Goal: Communication & Community: Answer question/provide support

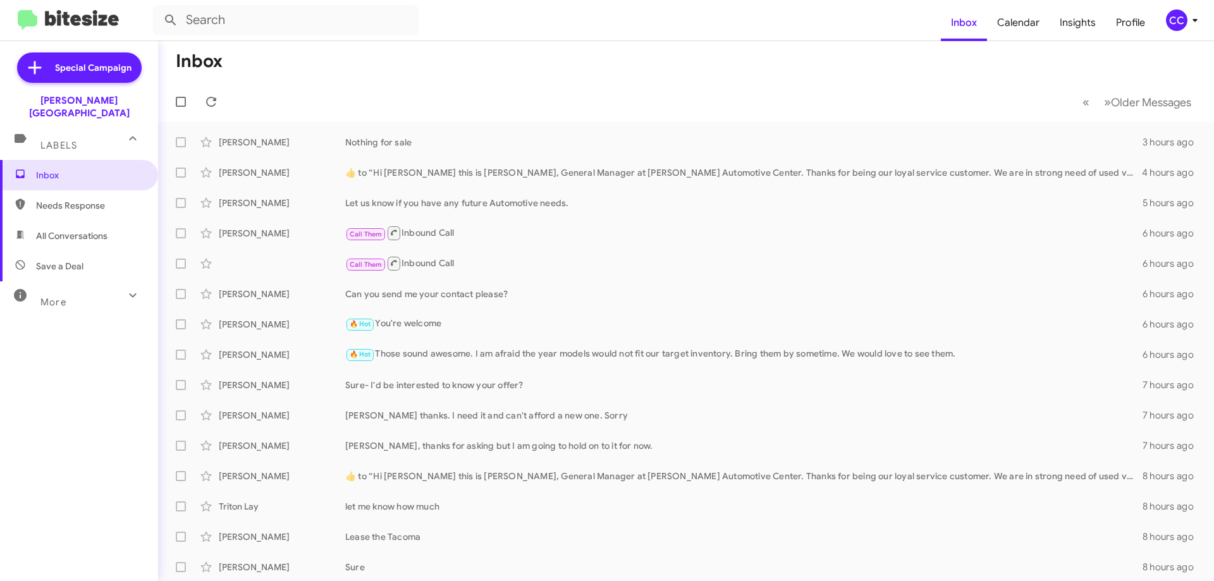
click at [70, 199] on span "Needs Response" at bounding box center [89, 205] width 107 height 13
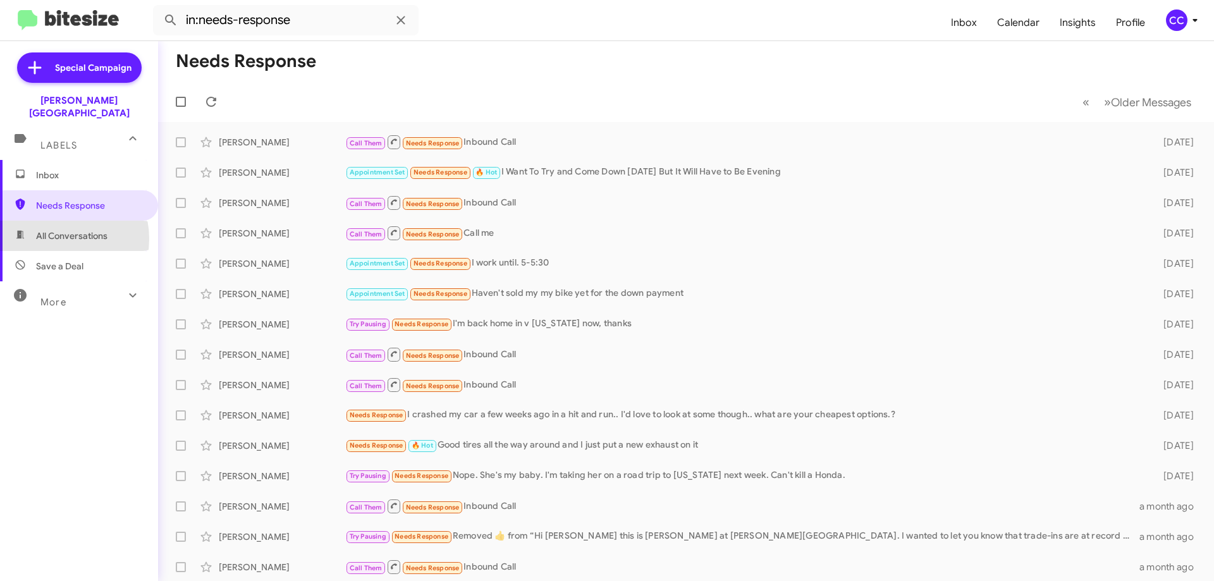
click at [51, 229] on span "All Conversations" at bounding box center [71, 235] width 71 height 13
type input "in:all-conversations"
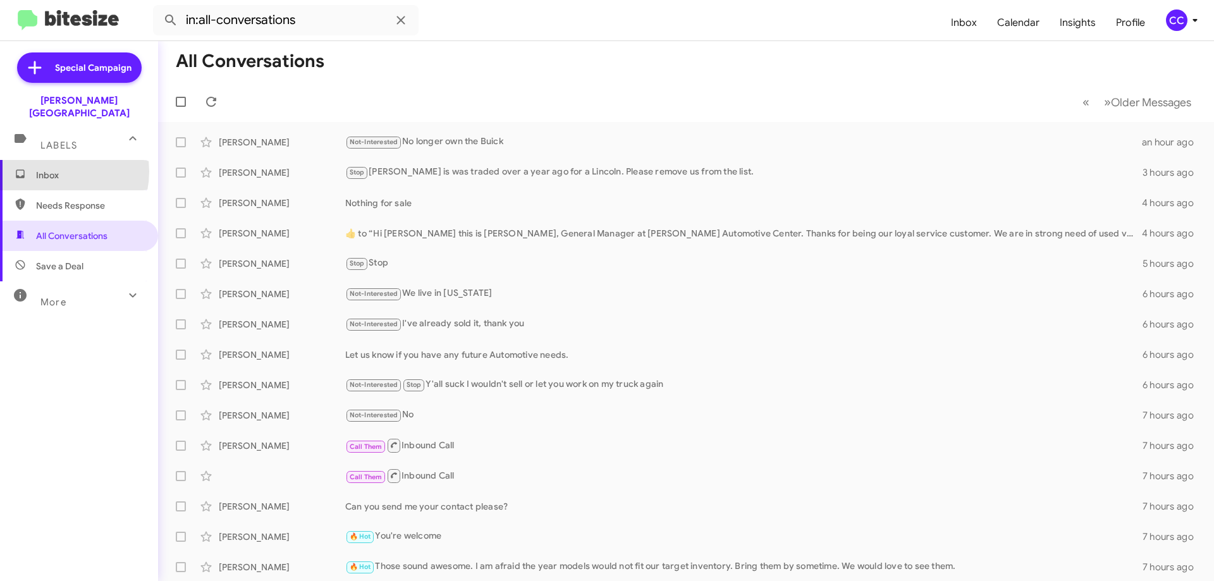
click at [49, 169] on span "Inbox" at bounding box center [89, 175] width 107 height 13
